Goal: Task Accomplishment & Management: Use online tool/utility

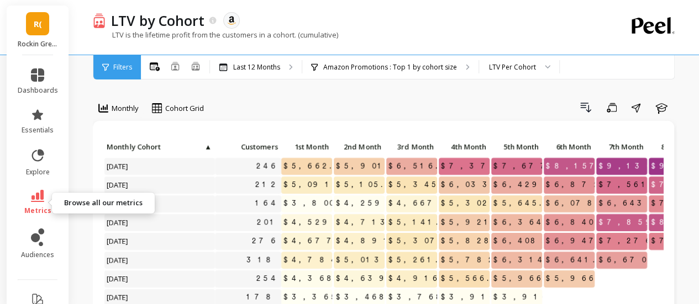
click at [33, 200] on icon at bounding box center [37, 196] width 13 height 12
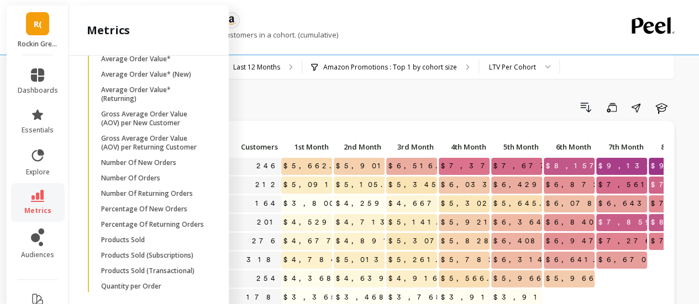
scroll to position [237, 0]
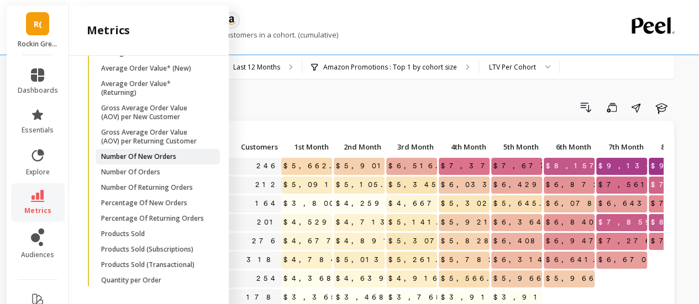
click at [137, 161] on p "Number Of New Orders" at bounding box center [138, 156] width 75 height 9
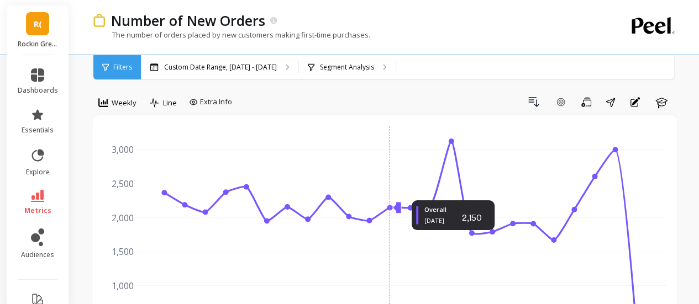
scroll to position [1, 0]
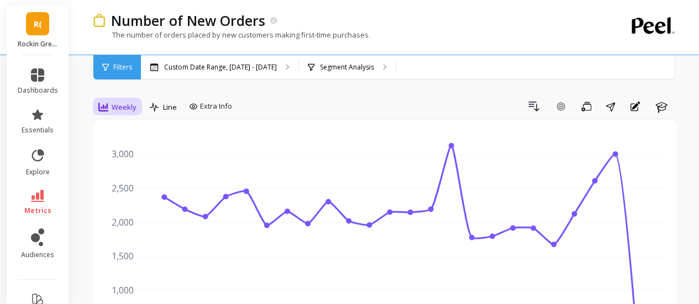
click at [110, 107] on div "Weekly" at bounding box center [117, 107] width 38 height 13
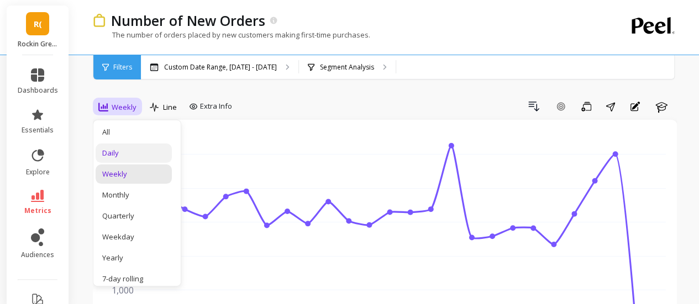
click at [117, 149] on div "Daily" at bounding box center [133, 153] width 63 height 10
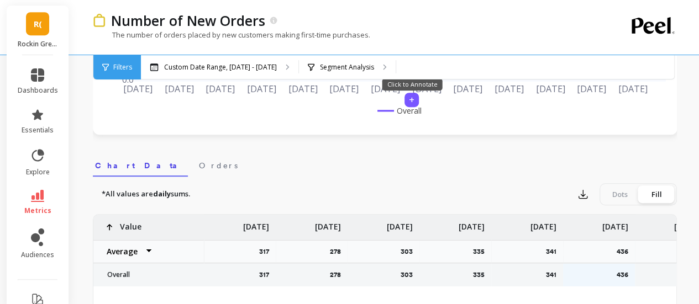
scroll to position [279, 0]
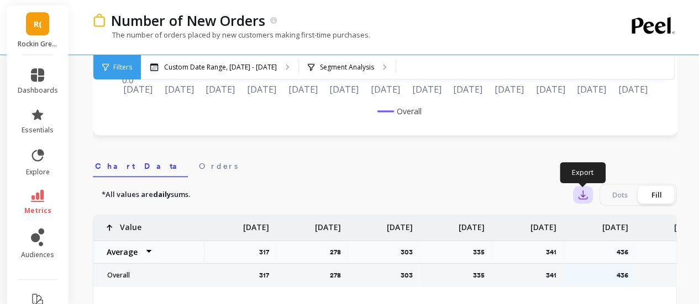
click at [579, 196] on icon "button" at bounding box center [582, 194] width 11 height 11
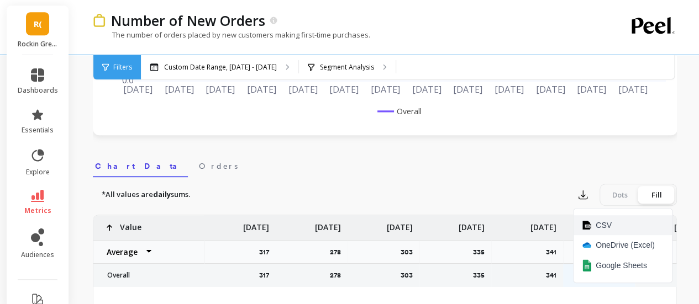
click at [596, 221] on span "CSV" at bounding box center [603, 225] width 16 height 11
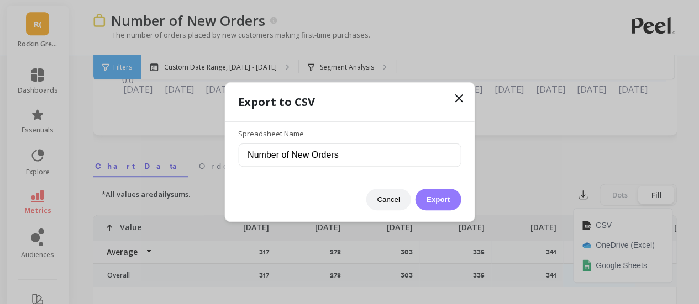
click at [442, 193] on button "Export" at bounding box center [437, 200] width 45 height 22
